Goal: Task Accomplishment & Management: Use online tool/utility

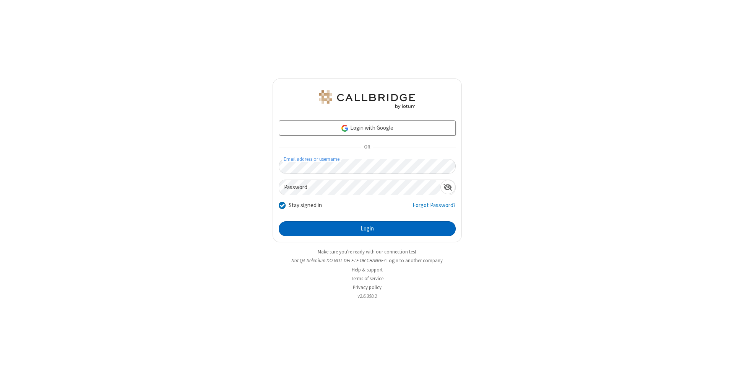
click at [367, 229] on button "Login" at bounding box center [367, 228] width 177 height 15
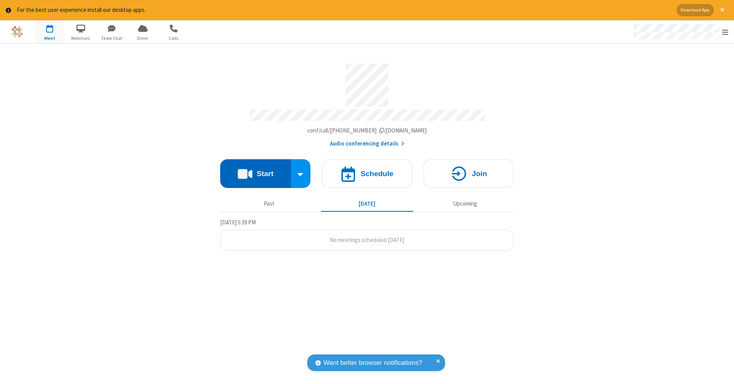
click at [256, 169] on button "Start" at bounding box center [255, 173] width 71 height 29
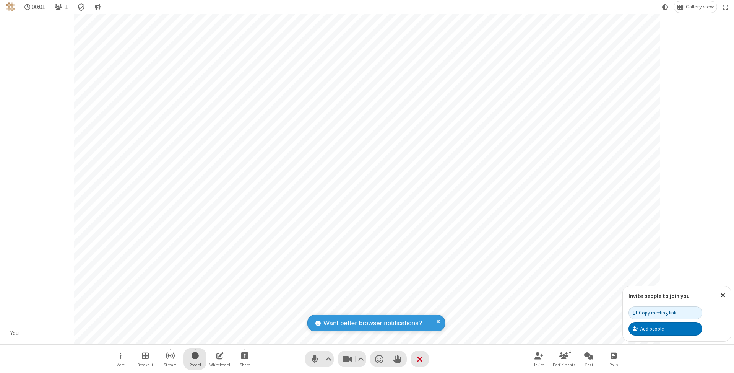
click at [195, 359] on span "Start recording" at bounding box center [195, 356] width 7 height 10
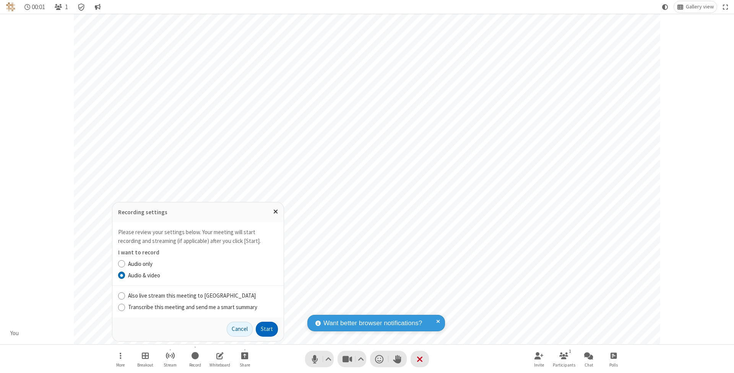
click at [267, 329] on button "Start" at bounding box center [267, 329] width 22 height 15
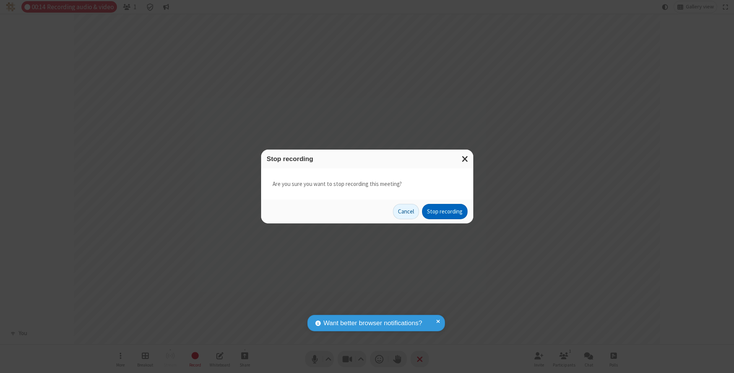
click at [445, 211] on button "Stop recording" at bounding box center [445, 211] width 46 height 15
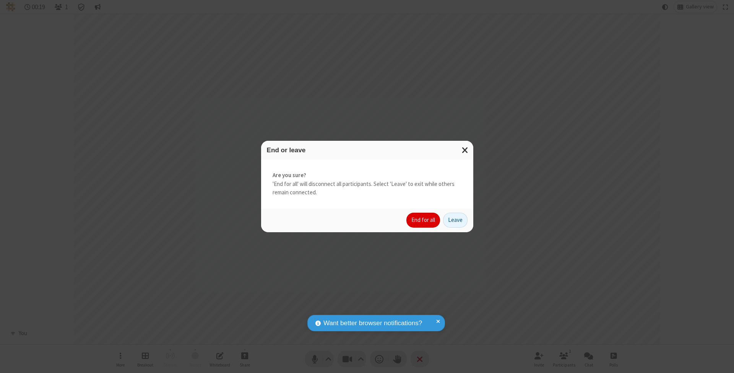
click at [424, 220] on button "End for all" at bounding box center [424, 220] width 34 height 15
